Goal: Transaction & Acquisition: Download file/media

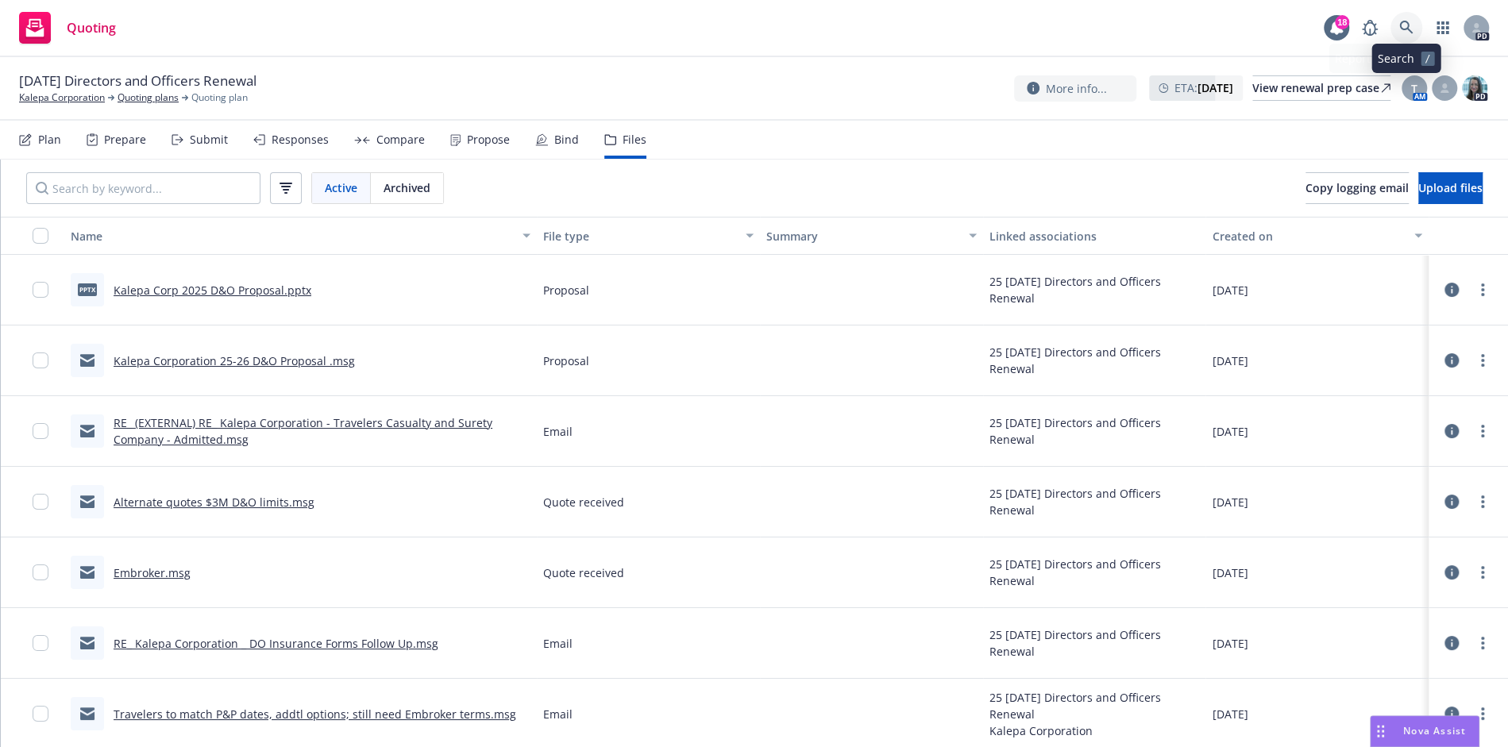
click at [1414, 32] on link at bounding box center [1407, 28] width 32 height 32
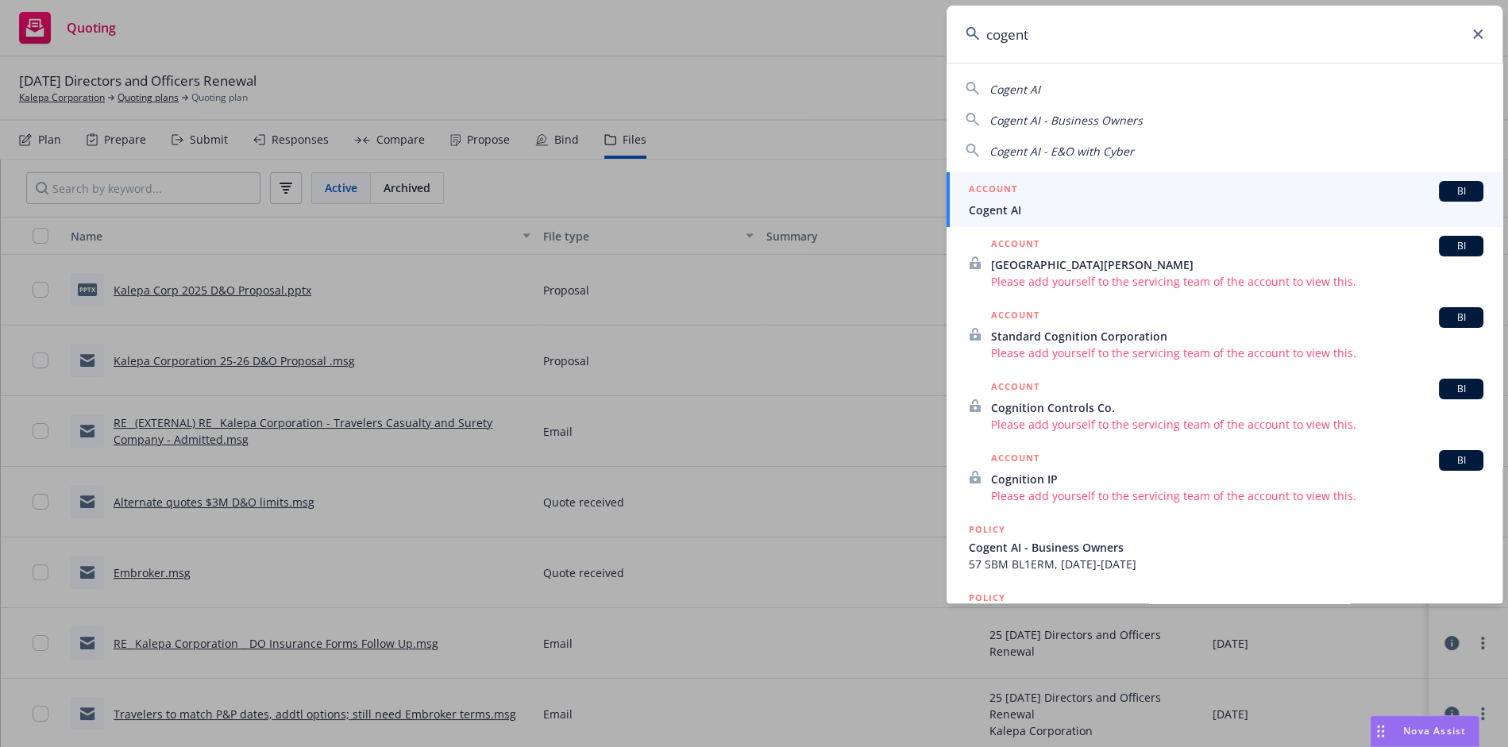
type input "cogent"
click at [1137, 208] on span "Cogent AI" at bounding box center [1226, 210] width 515 height 17
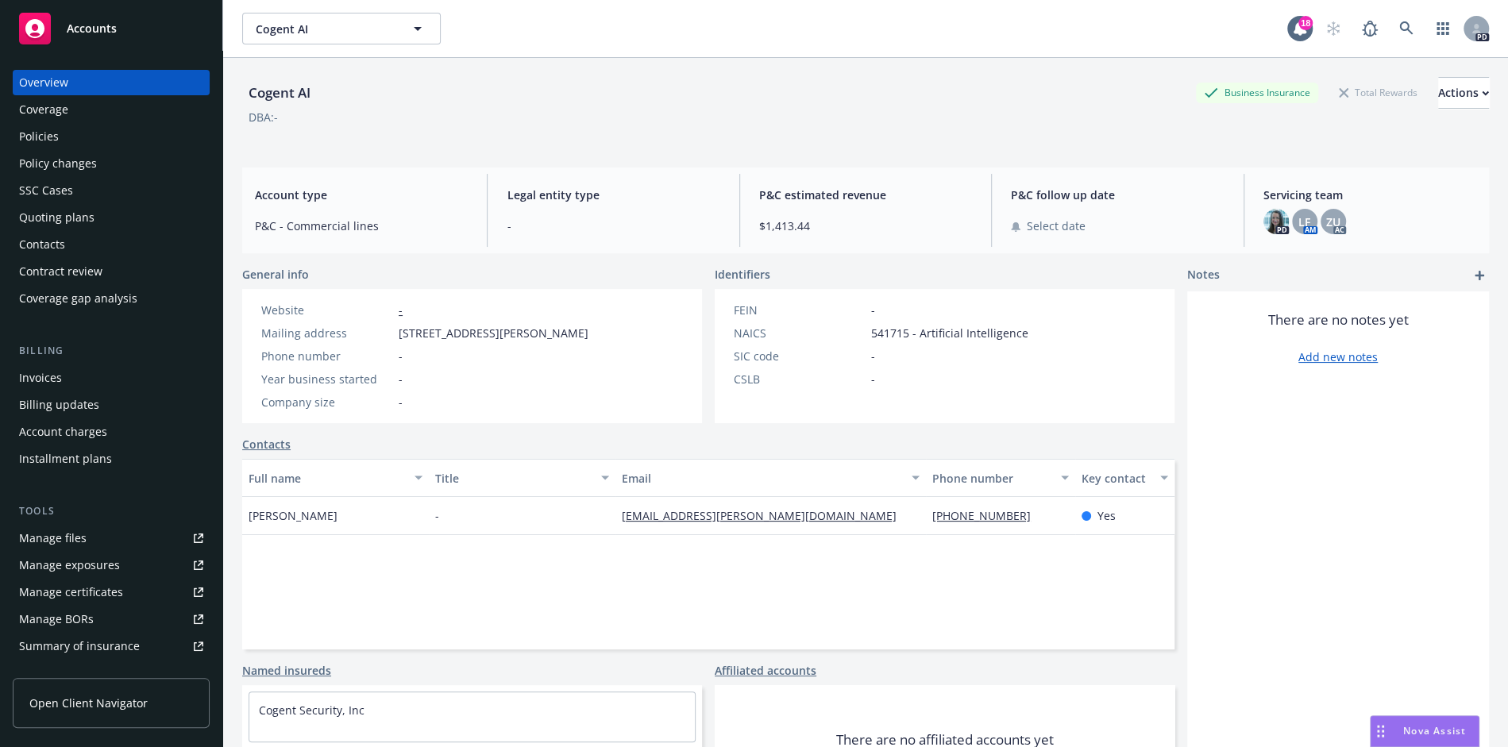
click at [46, 115] on div "Coverage" at bounding box center [43, 109] width 49 height 25
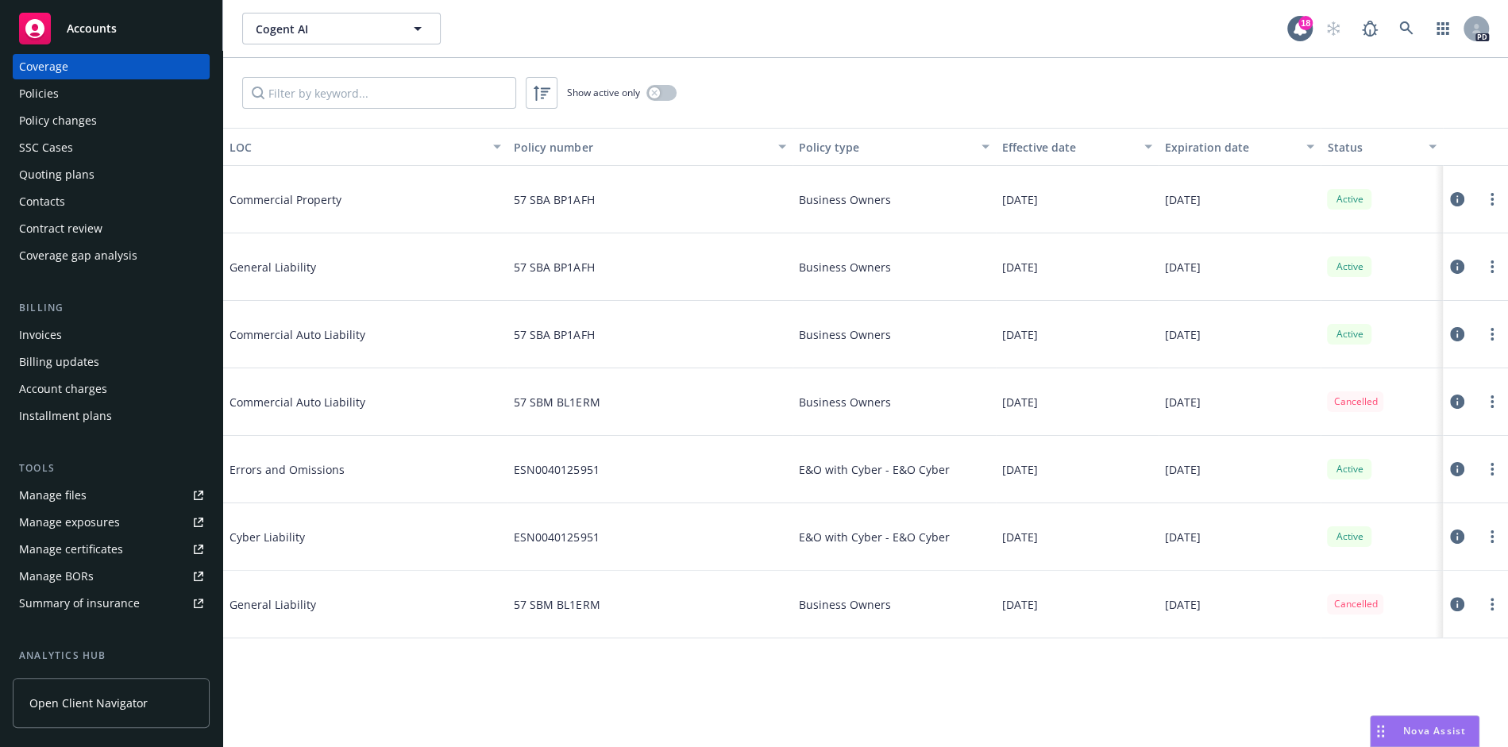
scroll to position [44, 0]
click at [108, 546] on div "Manage certificates" at bounding box center [71, 547] width 104 height 25
click at [50, 88] on div "Policies" at bounding box center [39, 91] width 40 height 25
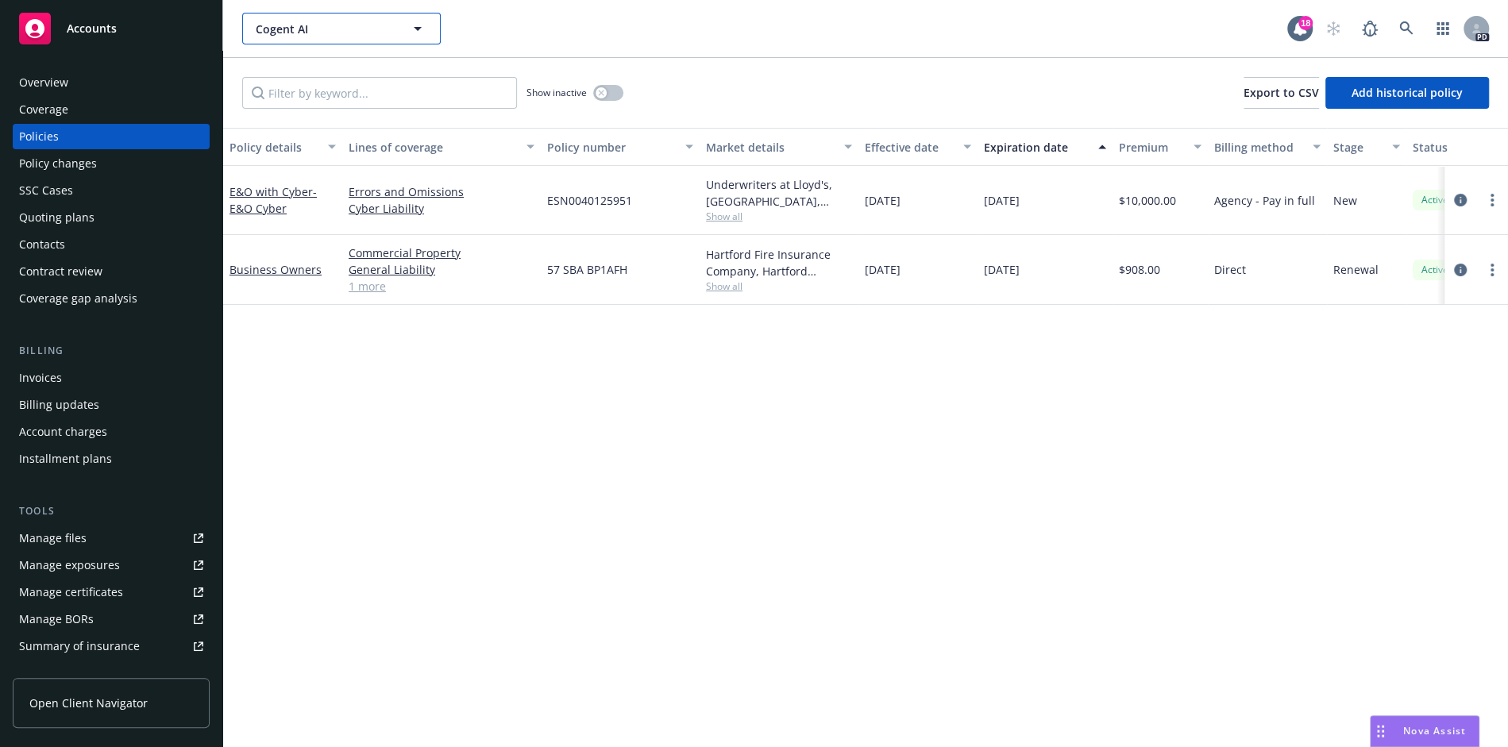
click at [282, 41] on button "Cogent AI" at bounding box center [341, 29] width 199 height 32
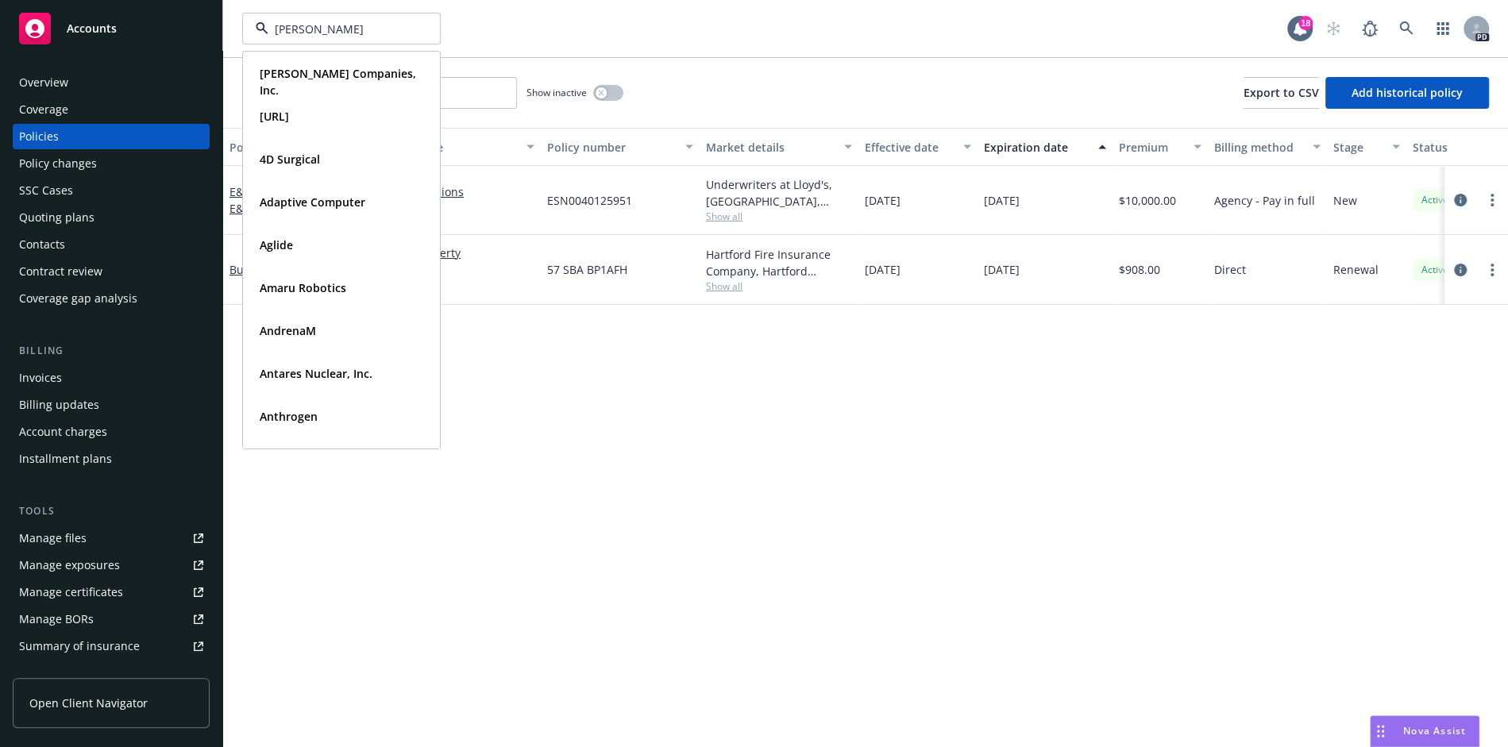
type input "andrena"
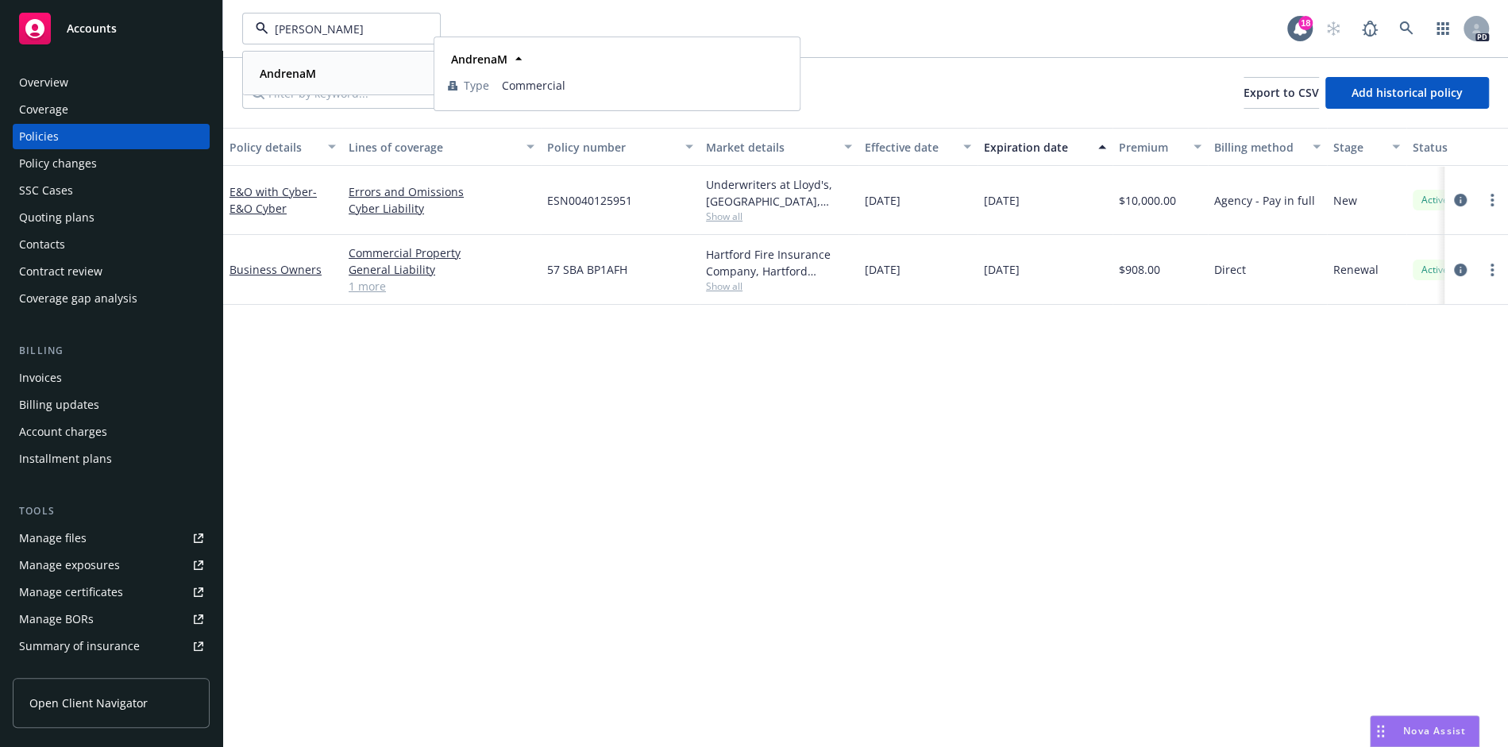
click at [320, 71] on div "AndrenaM" at bounding box center [341, 73] width 176 height 23
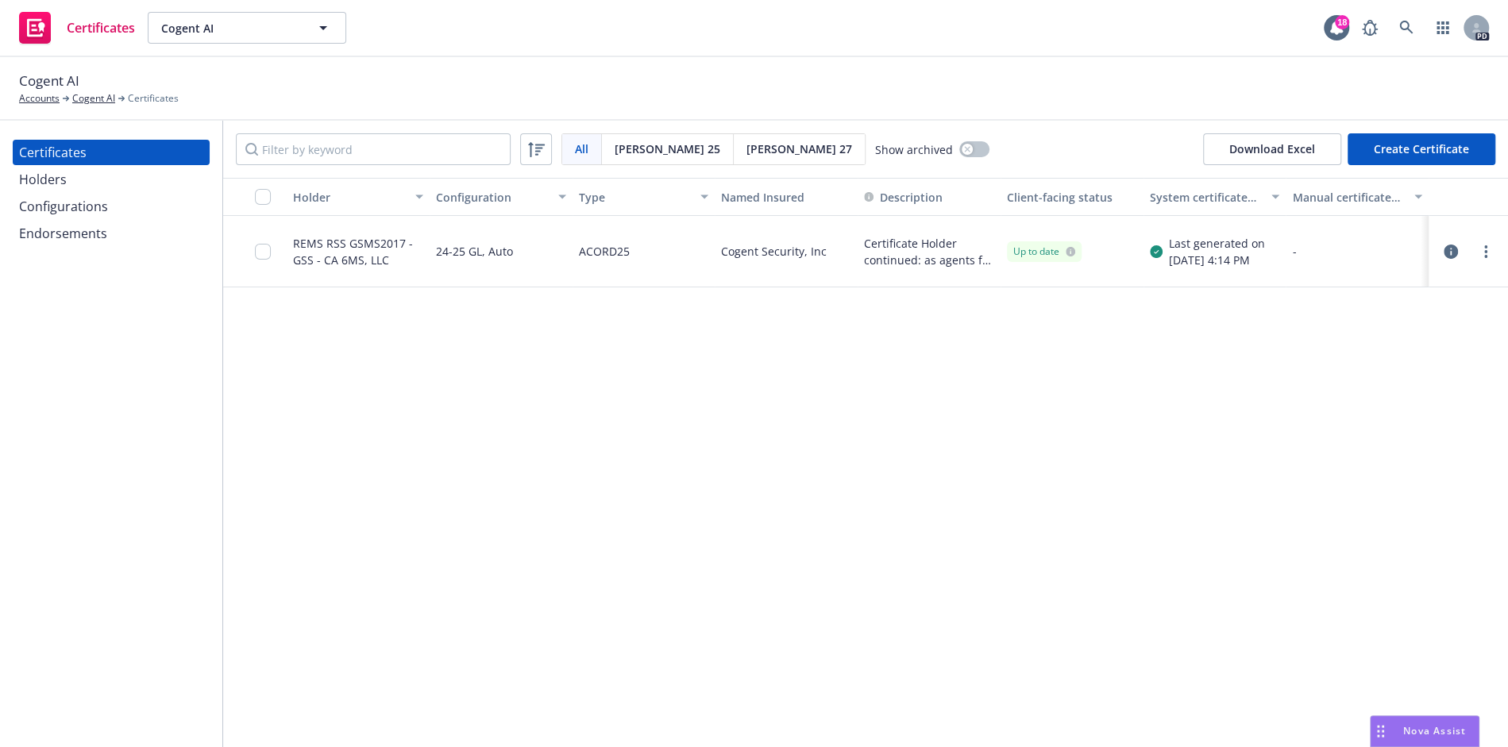
click at [309, 249] on div "REMS RSS GSMS2017 - GSS - CA 6MS, LLC" at bounding box center [358, 251] width 130 height 33
click at [265, 258] on input "checkbox" at bounding box center [263, 252] width 16 height 16
click at [698, 717] on div "Download certificate" at bounding box center [663, 712] width 120 height 30
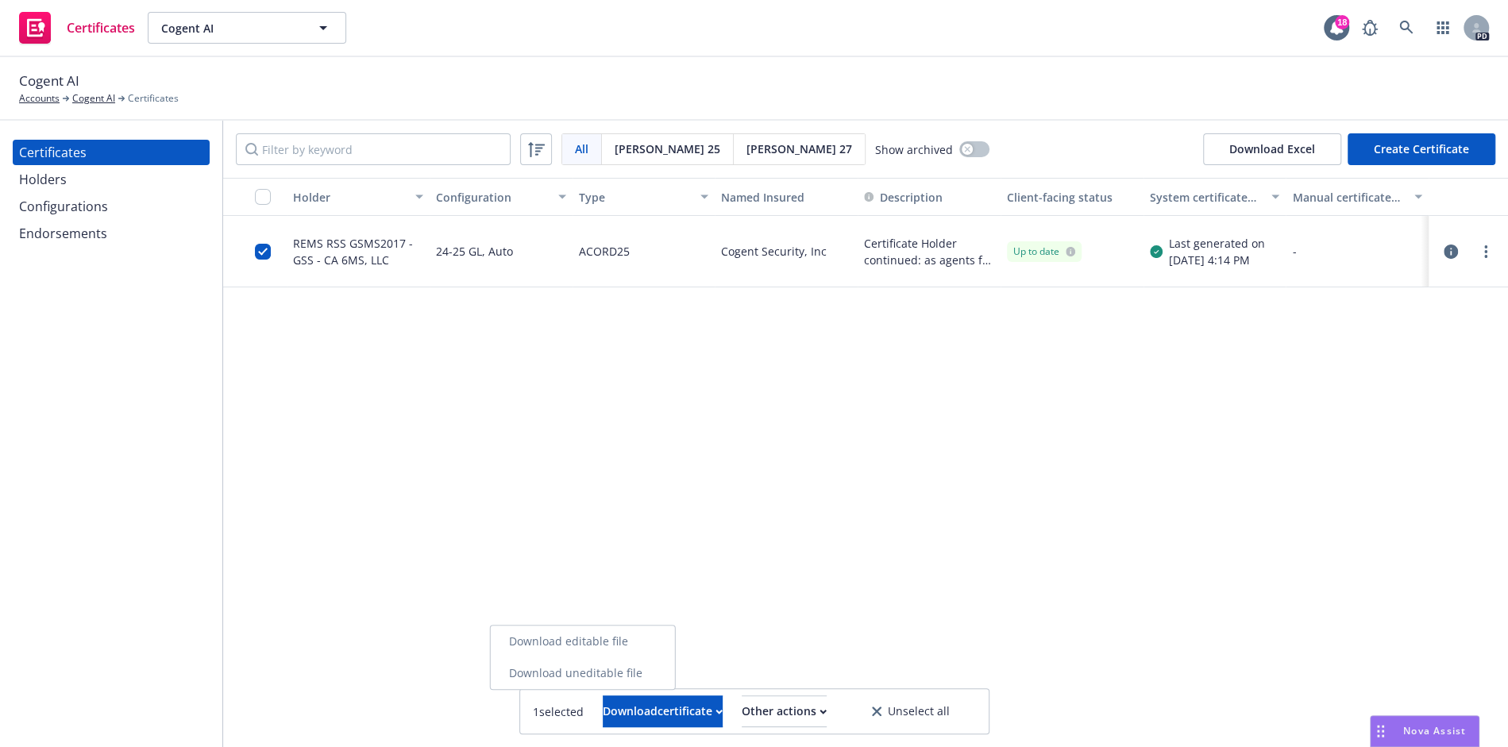
click at [670, 673] on link "Download uneditable file" at bounding box center [582, 674] width 184 height 32
